Goal: Find specific page/section: Find specific page/section

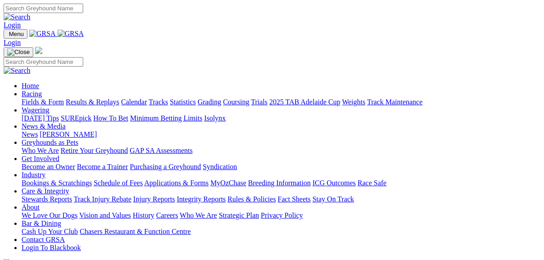
click at [28, 98] on link "Fields & Form" at bounding box center [43, 102] width 42 height 8
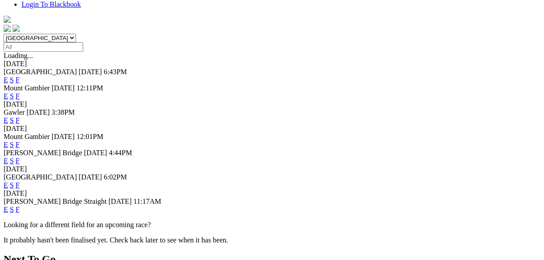
scroll to position [288, 0]
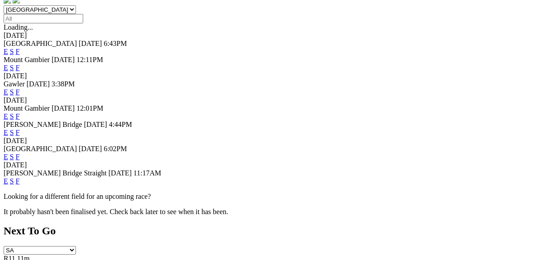
click at [20, 153] on link "F" at bounding box center [18, 157] width 4 height 8
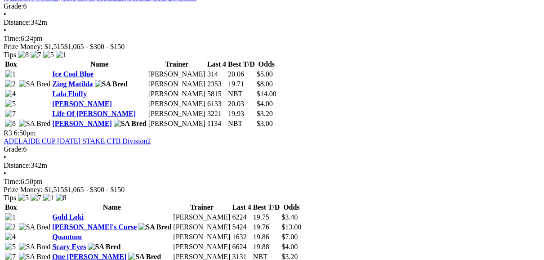
scroll to position [611, 0]
